Goal: Task Accomplishment & Management: Manage account settings

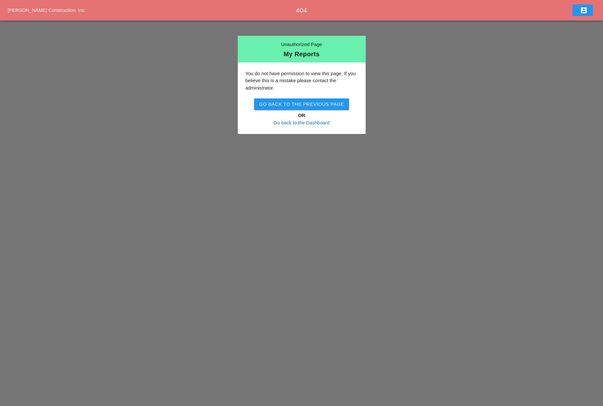
click at [314, 126] on div "You do not have permission to view this page. If you believe this is a mistake …" at bounding box center [301, 98] width 113 height 57
click at [314, 124] on link "Go back to the Dashboard" at bounding box center [302, 122] width 56 height 5
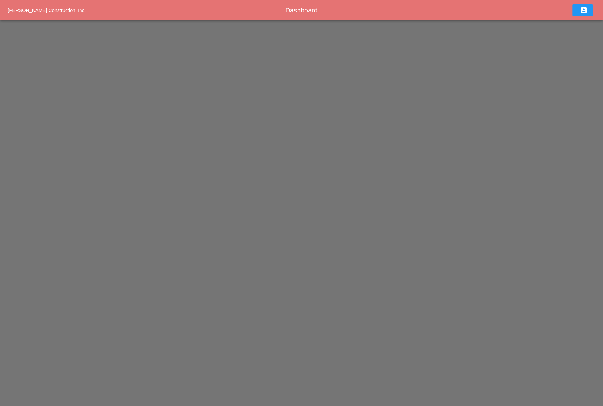
click at [584, 11] on icon "account_box" at bounding box center [584, 10] width 8 height 8
click at [581, 30] on div "Sign Out" at bounding box center [584, 28] width 20 height 8
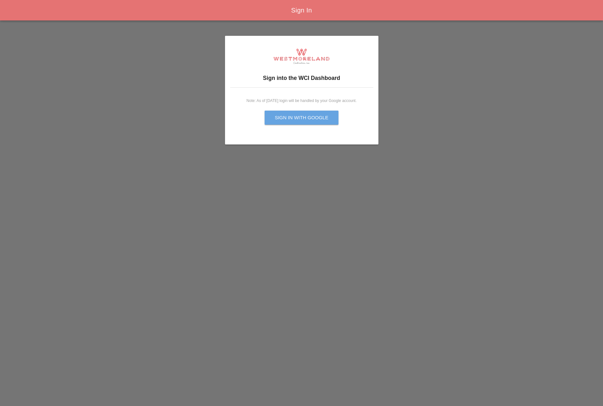
click at [291, 120] on div "Sign in with Google" at bounding box center [302, 117] width 54 height 7
